Goal: Task Accomplishment & Management: Use online tool/utility

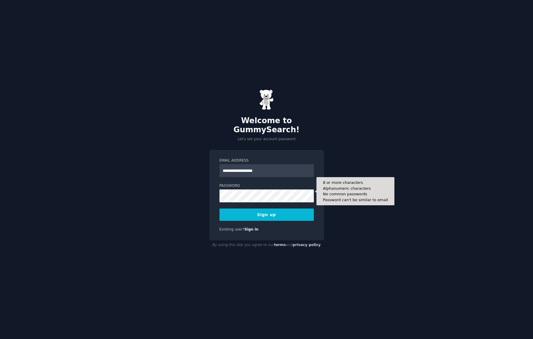
type input "**********"
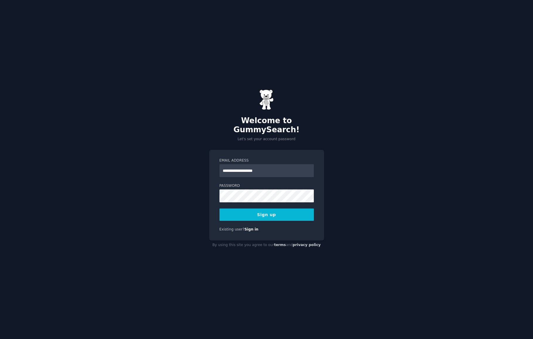
click at [232, 209] on button "Sign up" at bounding box center [266, 214] width 94 height 12
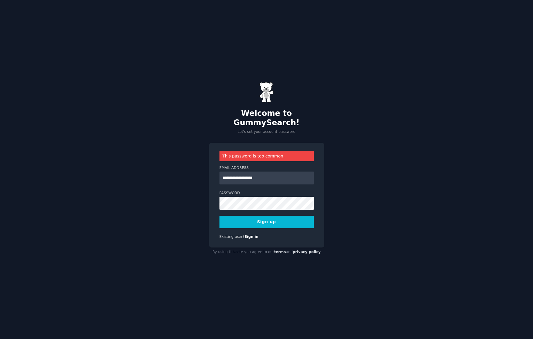
click at [240, 216] on button "Sign up" at bounding box center [266, 222] width 94 height 12
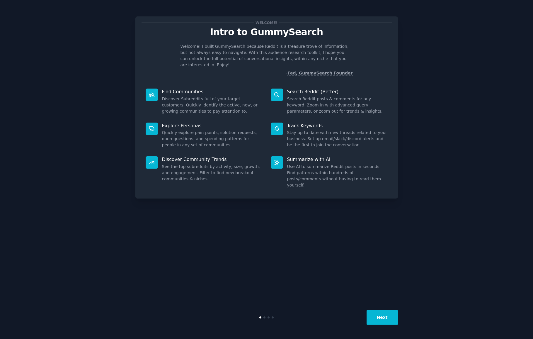
click at [375, 318] on button "Next" at bounding box center [381, 317] width 31 height 14
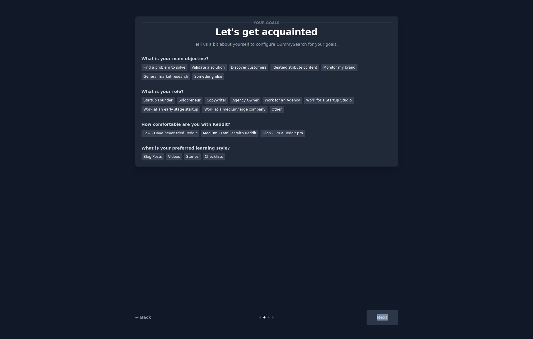
click at [375, 318] on div "Next" at bounding box center [354, 317] width 88 height 14
click at [380, 313] on div "Next" at bounding box center [354, 317] width 88 height 14
click at [181, 68] on div "Find a problem to solve" at bounding box center [164, 67] width 46 height 7
click at [392, 320] on div "Next" at bounding box center [354, 317] width 88 height 14
click at [186, 102] on div "Solopreneur" at bounding box center [190, 100] width 26 height 7
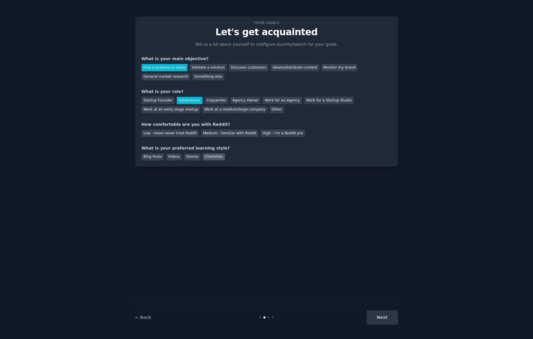
click at [210, 156] on div "Checklists" at bounding box center [214, 156] width 22 height 7
click at [380, 310] on div "Next" at bounding box center [354, 317] width 88 height 14
click at [384, 317] on div "Next" at bounding box center [354, 317] width 88 height 14
click at [180, 134] on div "Low - Have never tried Reddit" at bounding box center [169, 132] width 57 height 7
click at [383, 318] on button "Next" at bounding box center [381, 317] width 31 height 14
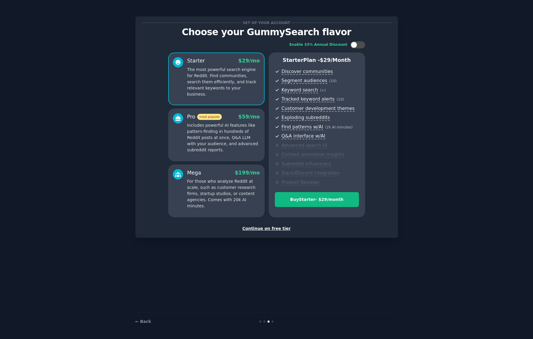
click at [266, 230] on div "Continue on free tier" at bounding box center [266, 228] width 250 height 6
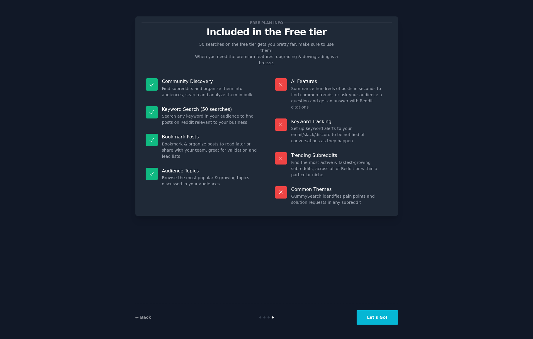
click at [380, 308] on div "← Back Let's Go!" at bounding box center [266, 316] width 262 height 27
click at [380, 316] on button "Let's Go!" at bounding box center [376, 317] width 41 height 14
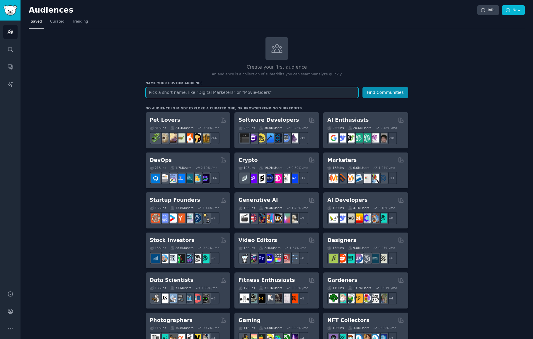
paste input "r/intermittentfasting"
click at [151, 93] on input "r/intermittentfasting" at bounding box center [252, 92] width 213 height 11
type input "intermittentfasting"
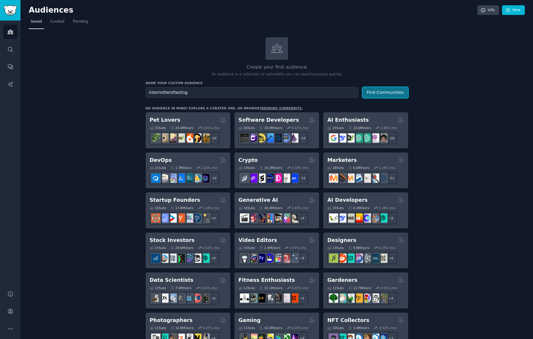
click at [380, 88] on button "Find Communities" at bounding box center [385, 92] width 46 height 11
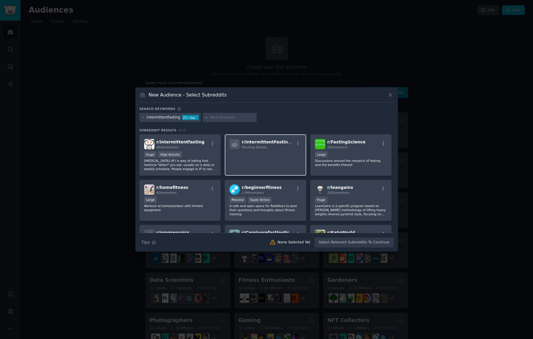
scroll to position [21, 0]
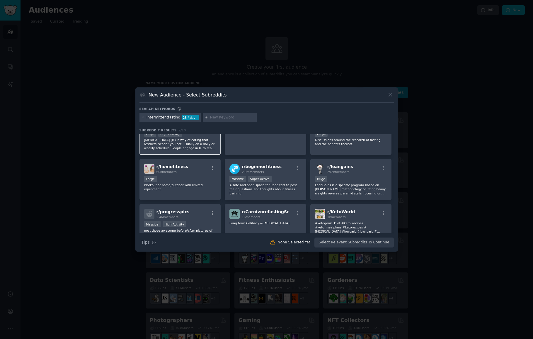
click at [206, 147] on p "[MEDICAL_DATA] (IF) is way of eating that restricts *when* you eat, usually on …" at bounding box center [180, 144] width 72 height 12
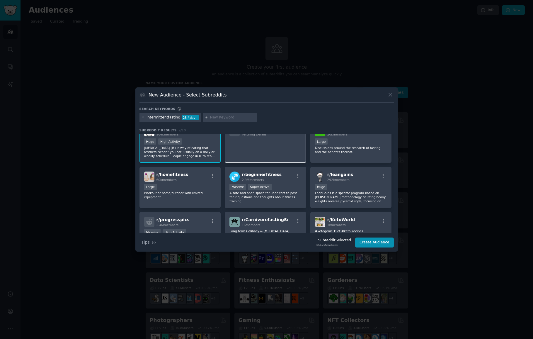
scroll to position [0, 0]
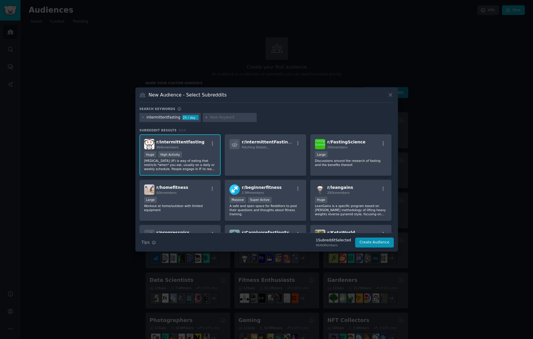
click at [222, 118] on input "text" at bounding box center [232, 117] width 45 height 5
type input "fatloss"
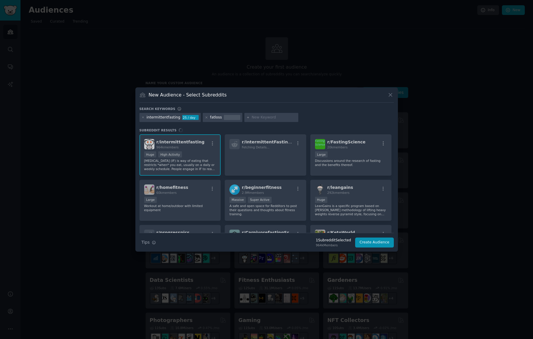
click at [323, 115] on div "intermittentfasting 25 / day fatloss" at bounding box center [266, 118] width 254 height 11
click at [215, 118] on div "fatloss" at bounding box center [216, 117] width 12 height 5
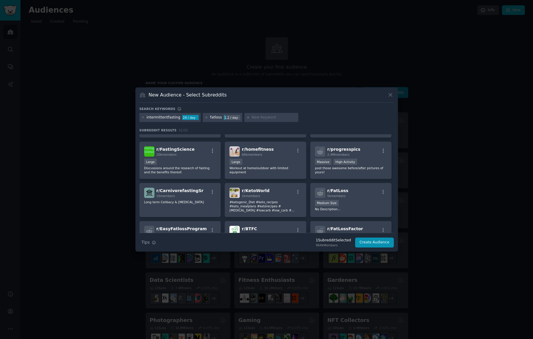
scroll to position [84, 0]
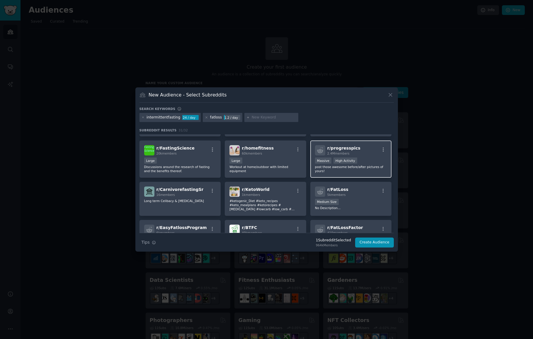
click at [372, 165] on p "post those awesome before/after pictures of yours!" at bounding box center [351, 169] width 72 height 8
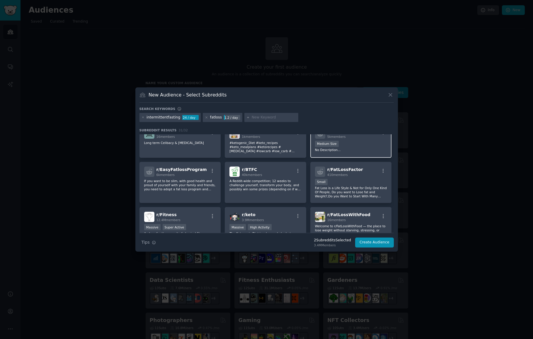
scroll to position [145, 0]
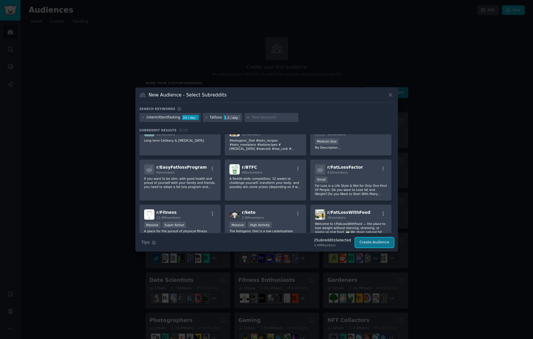
click at [367, 245] on button "Create Audience" at bounding box center [374, 242] width 39 height 10
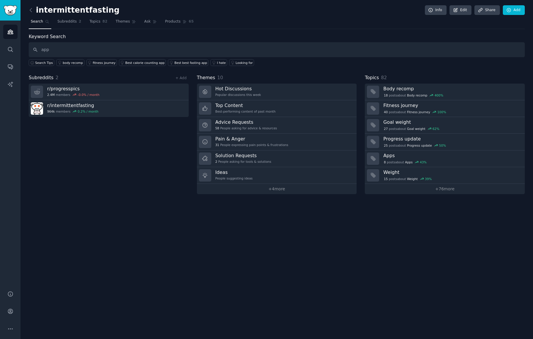
type input "app"
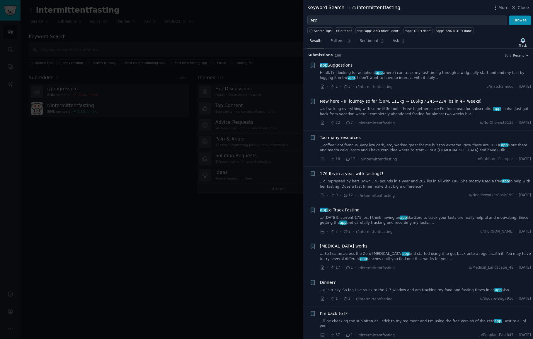
click at [215, 233] on div at bounding box center [266, 169] width 533 height 339
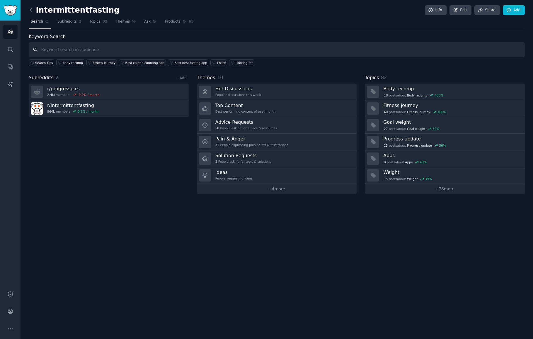
click at [77, 50] on input "text" at bounding box center [277, 49] width 496 height 15
type input "struggle"
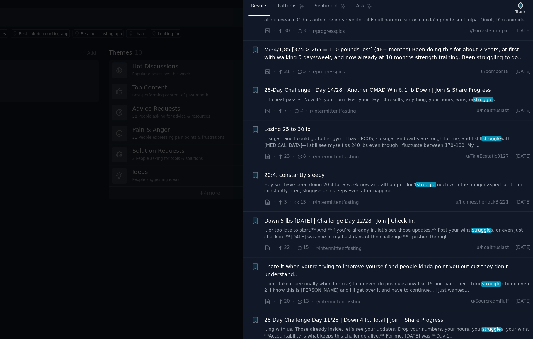
scroll to position [619, 0]
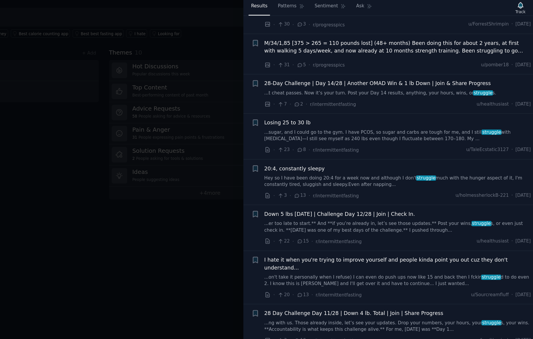
click at [414, 179] on link "Hey so I have been doing 20:4 for a week now and although I don't struggle much…" at bounding box center [425, 180] width 211 height 10
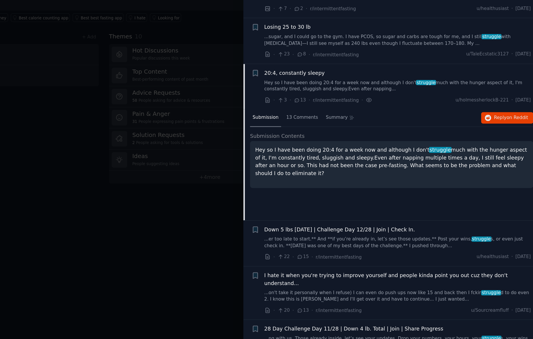
scroll to position [733, 0]
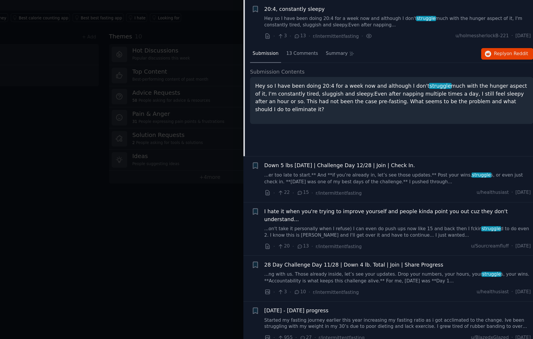
click at [430, 127] on p "Hey so I have been doing 20:4 for a week now and although I don't struggle much…" at bounding box center [421, 126] width 216 height 25
click at [504, 93] on span "Reply on Reddit" at bounding box center [515, 91] width 27 height 5
